Goal: Transaction & Acquisition: Purchase product/service

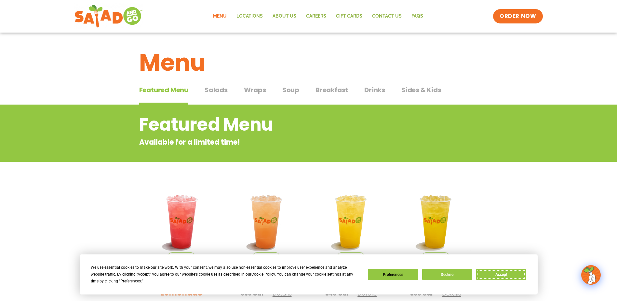
click at [514, 272] on button "Accept" at bounding box center [501, 273] width 50 height 11
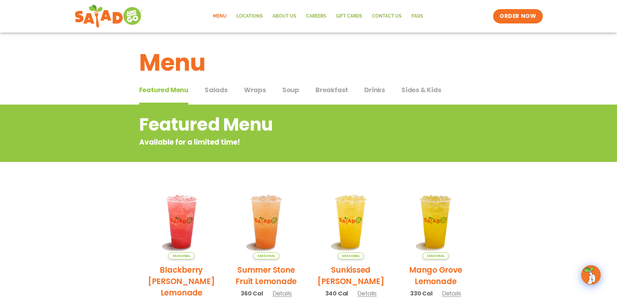
click at [215, 88] on span "Salads" at bounding box center [216, 90] width 23 height 10
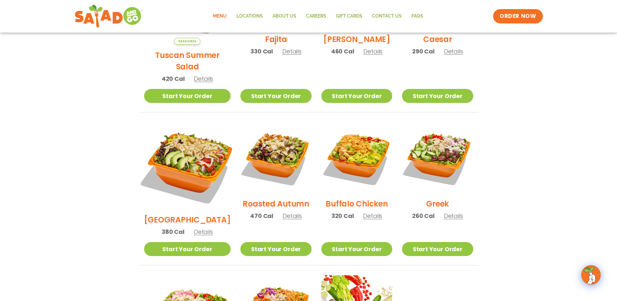
scroll to position [260, 0]
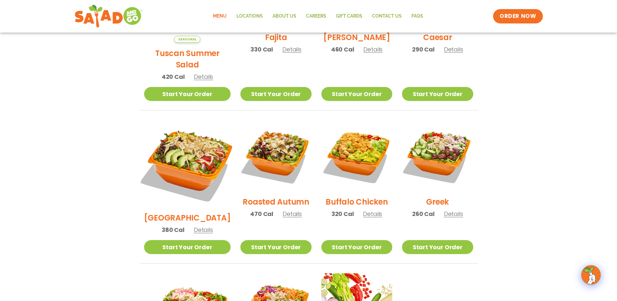
click at [189, 160] on img at bounding box center [187, 164] width 102 height 102
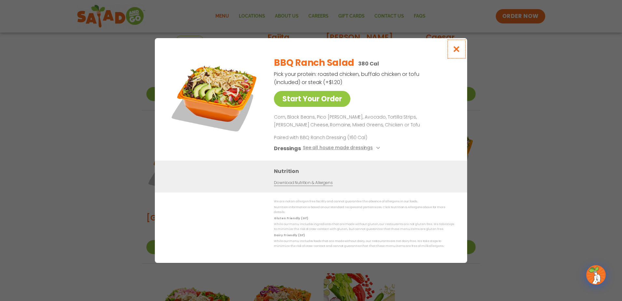
click at [450, 52] on button "Close modal" at bounding box center [456, 49] width 21 height 22
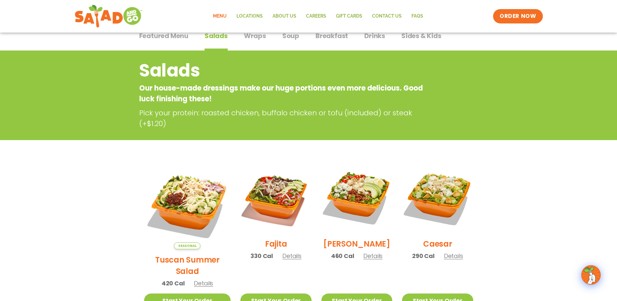
scroll to position [130, 0]
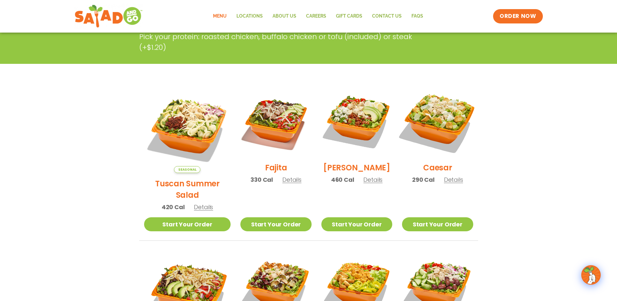
click at [456, 139] on img at bounding box center [437, 121] width 83 height 83
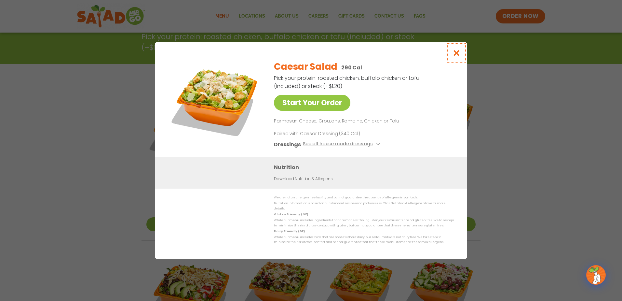
click at [453, 59] on button "Close modal" at bounding box center [456, 53] width 21 height 22
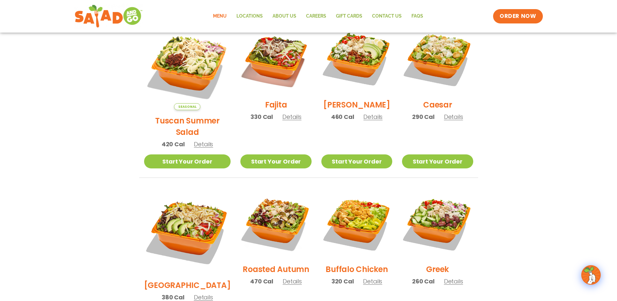
scroll to position [260, 0]
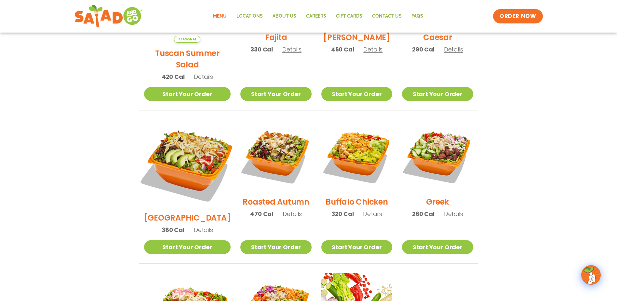
click at [194, 138] on img at bounding box center [187, 164] width 102 height 102
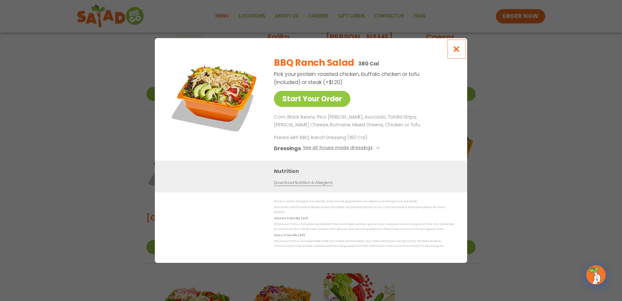
click at [456, 50] on icon "Close modal" at bounding box center [456, 49] width 8 height 7
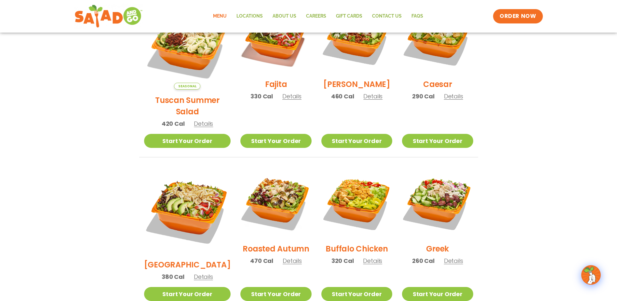
scroll to position [163, 0]
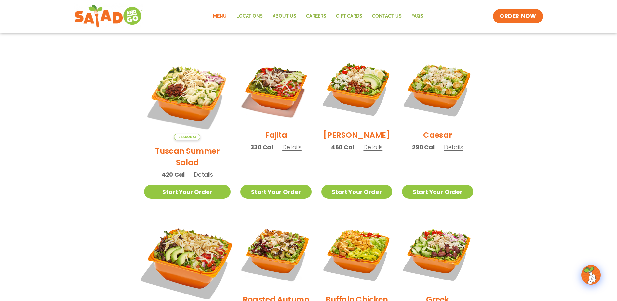
click at [206, 240] on img at bounding box center [187, 261] width 102 height 102
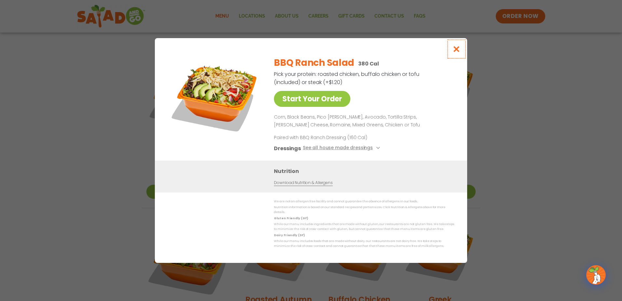
click at [455, 55] on button "Close modal" at bounding box center [456, 49] width 21 height 22
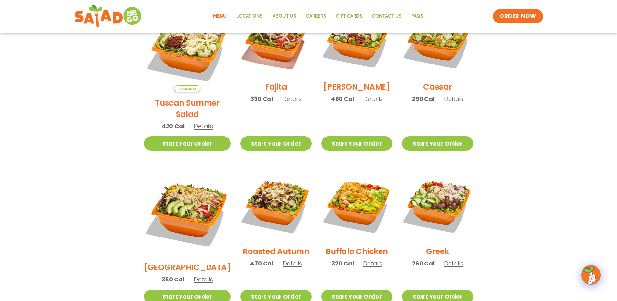
scroll to position [260, 0]
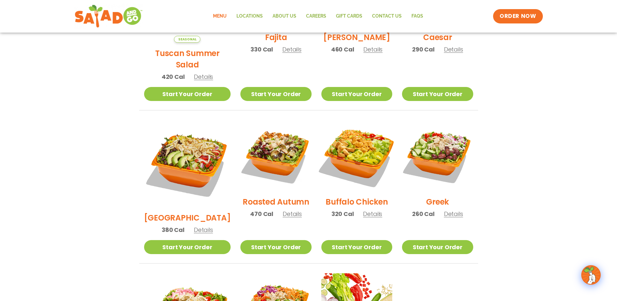
click at [356, 137] on img at bounding box center [356, 155] width 83 height 83
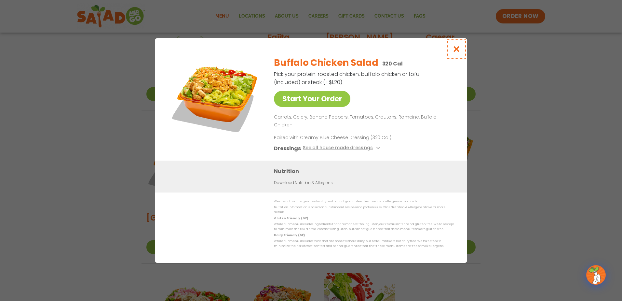
click at [456, 52] on icon "Close modal" at bounding box center [456, 49] width 8 height 7
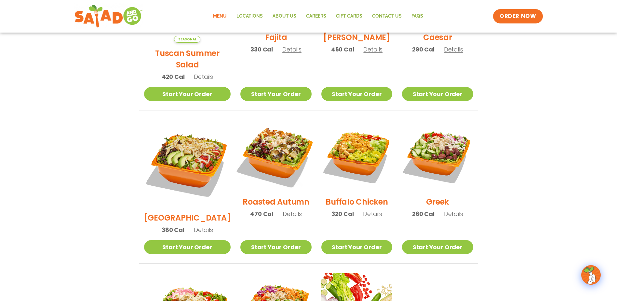
click at [247, 127] on img at bounding box center [275, 155] width 83 height 83
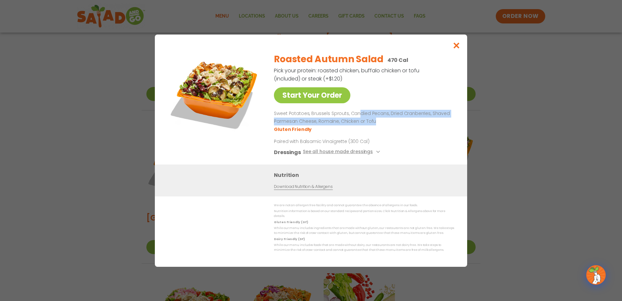
drag, startPoint x: 364, startPoint y: 116, endPoint x: 390, endPoint y: 125, distance: 27.8
click at [390, 125] on div "Roasted Autumn Salad 470 Cal Pick your protein: roasted chicken, buffalo chicke…" at bounding box center [363, 105] width 178 height 117
drag, startPoint x: 390, startPoint y: 125, endPoint x: 380, endPoint y: 121, distance: 10.7
click at [380, 121] on p "Sweet Potatoes, Brussels Sprouts, Candied Pecans, Dried Cranberries, Shaved Par…" at bounding box center [363, 118] width 178 height 16
drag, startPoint x: 384, startPoint y: 111, endPoint x: 427, endPoint y: 127, distance: 46.2
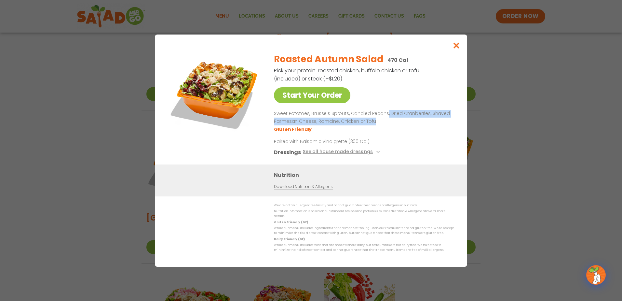
click at [427, 127] on div "Roasted Autumn Salad 470 Cal Pick your protein: roasted chicken, buffalo chicke…" at bounding box center [363, 105] width 178 height 117
drag, startPoint x: 427, startPoint y: 127, endPoint x: 462, endPoint y: 46, distance: 88.4
click at [462, 46] on button "Close modal" at bounding box center [456, 45] width 21 height 22
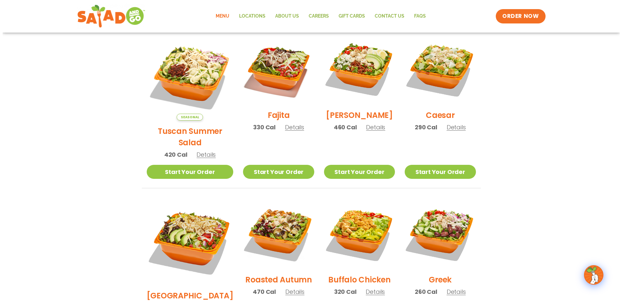
scroll to position [98, 0]
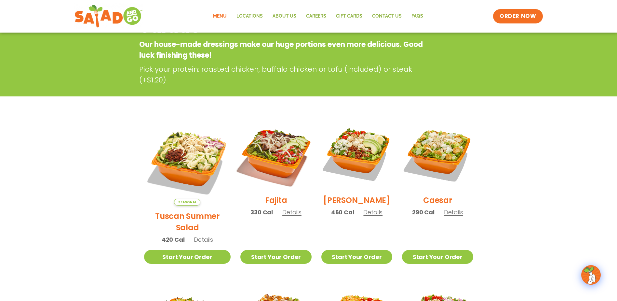
click at [269, 144] on img at bounding box center [275, 153] width 83 height 83
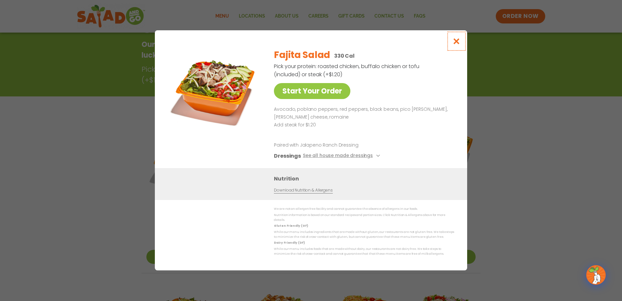
click at [453, 43] on icon "Close modal" at bounding box center [456, 41] width 8 height 7
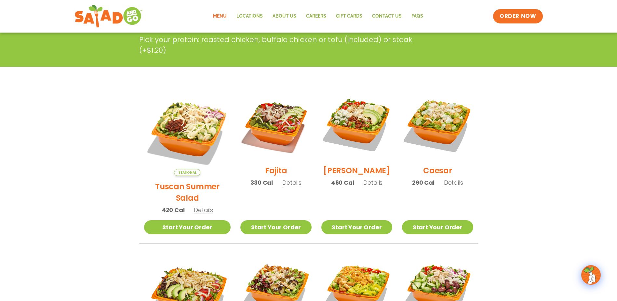
scroll to position [169, 0]
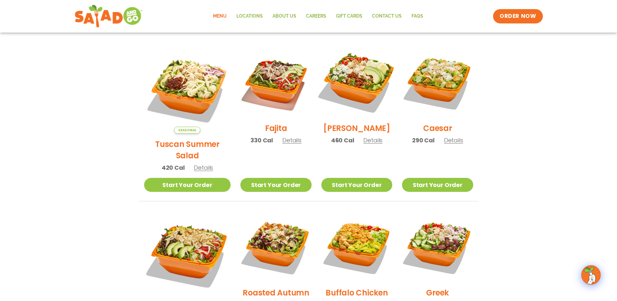
click at [338, 77] on img at bounding box center [356, 81] width 83 height 83
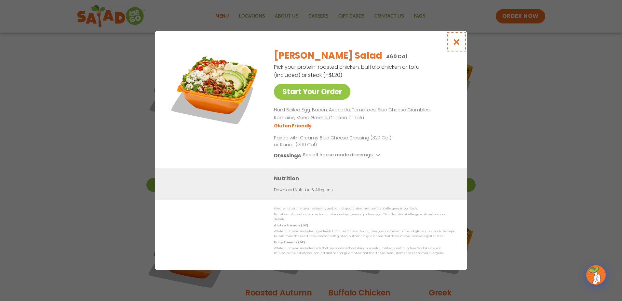
click at [461, 44] on button "Close modal" at bounding box center [456, 42] width 21 height 22
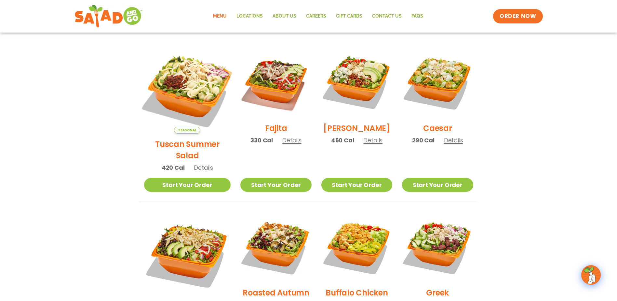
click at [166, 78] on img at bounding box center [187, 90] width 102 height 102
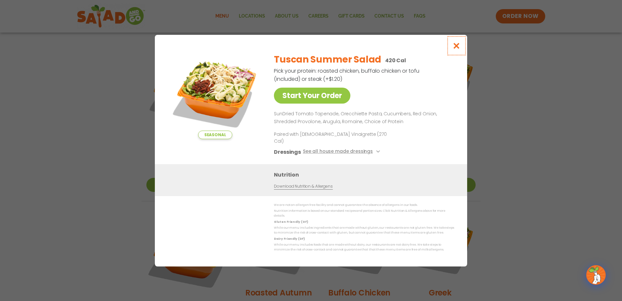
click at [461, 49] on button "Close modal" at bounding box center [456, 46] width 21 height 22
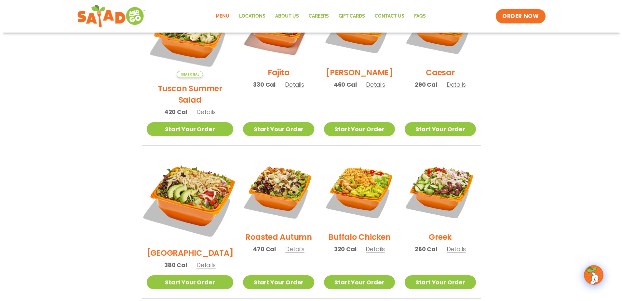
scroll to position [202, 0]
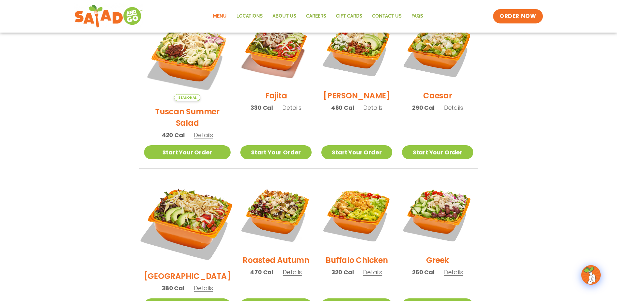
click at [194, 188] on img at bounding box center [187, 222] width 102 height 102
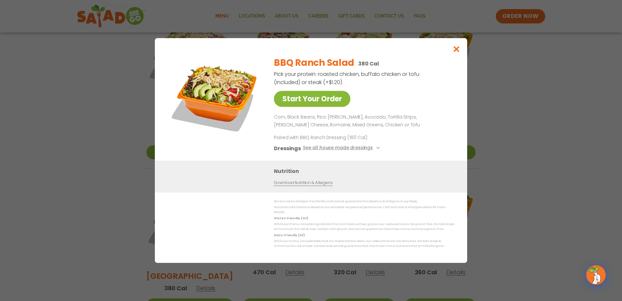
click at [328, 102] on link "Start Your Order" at bounding box center [312, 99] width 76 height 16
